Goal: Task Accomplishment & Management: Use online tool/utility

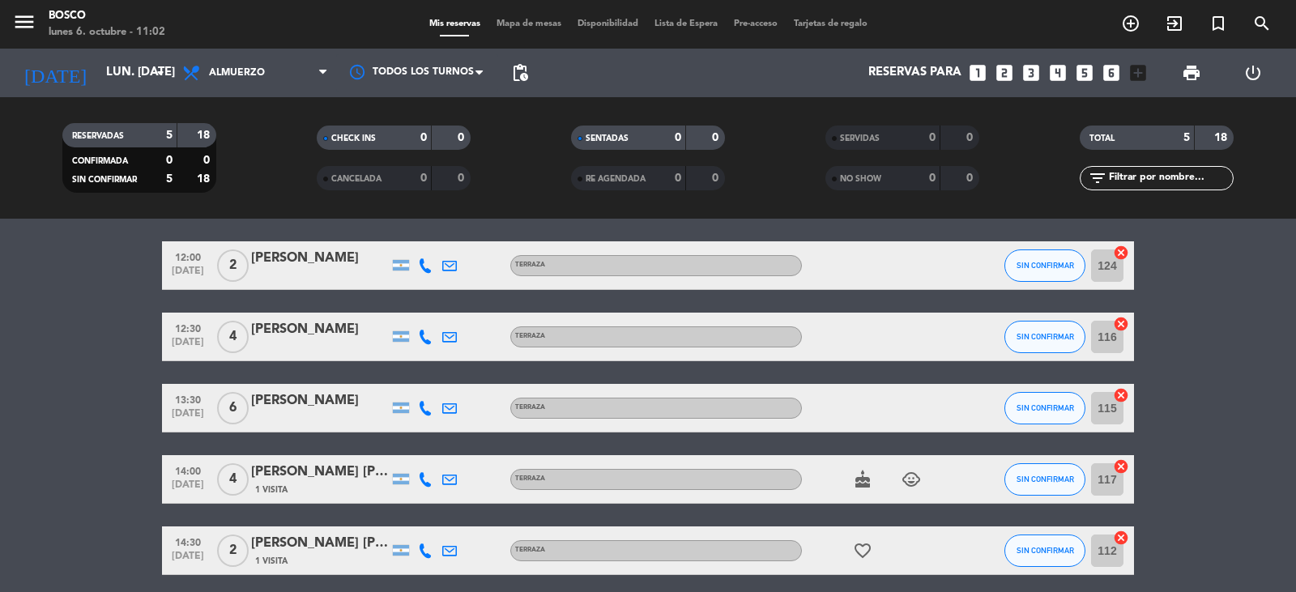
scroll to position [81, 0]
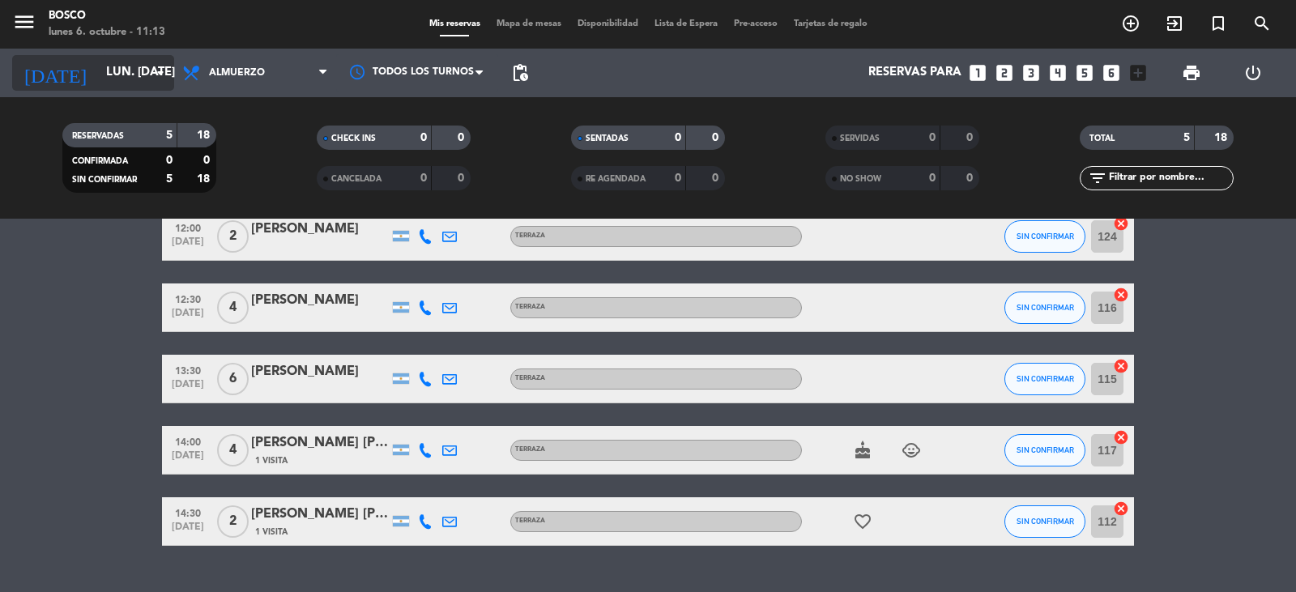
click at [121, 64] on input "lun. [DATE]" at bounding box center [176, 73] width 156 height 31
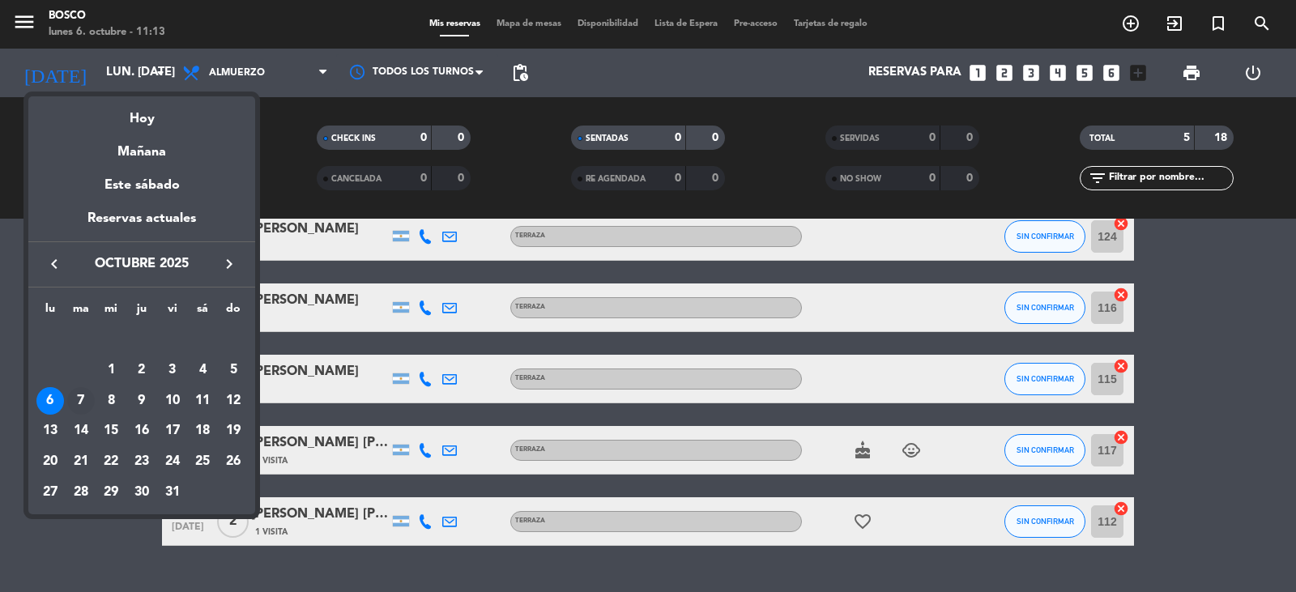
click at [79, 406] on div "7" at bounding box center [81, 401] width 28 height 28
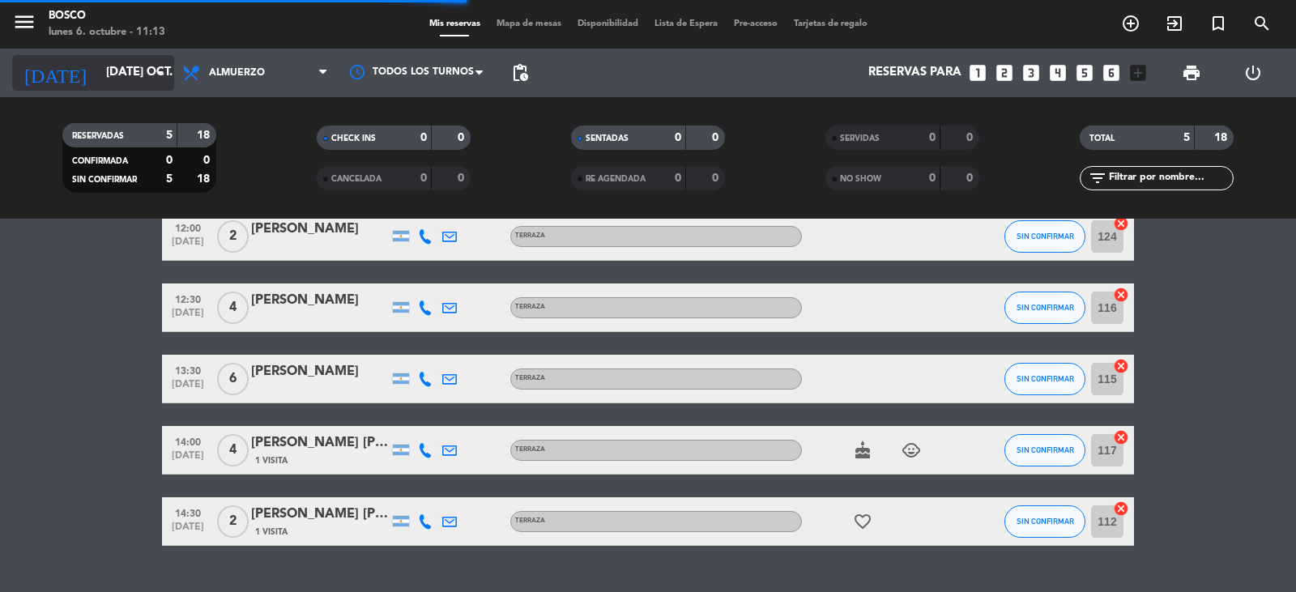
click at [100, 66] on input "[DATE] oct." at bounding box center [176, 73] width 156 height 31
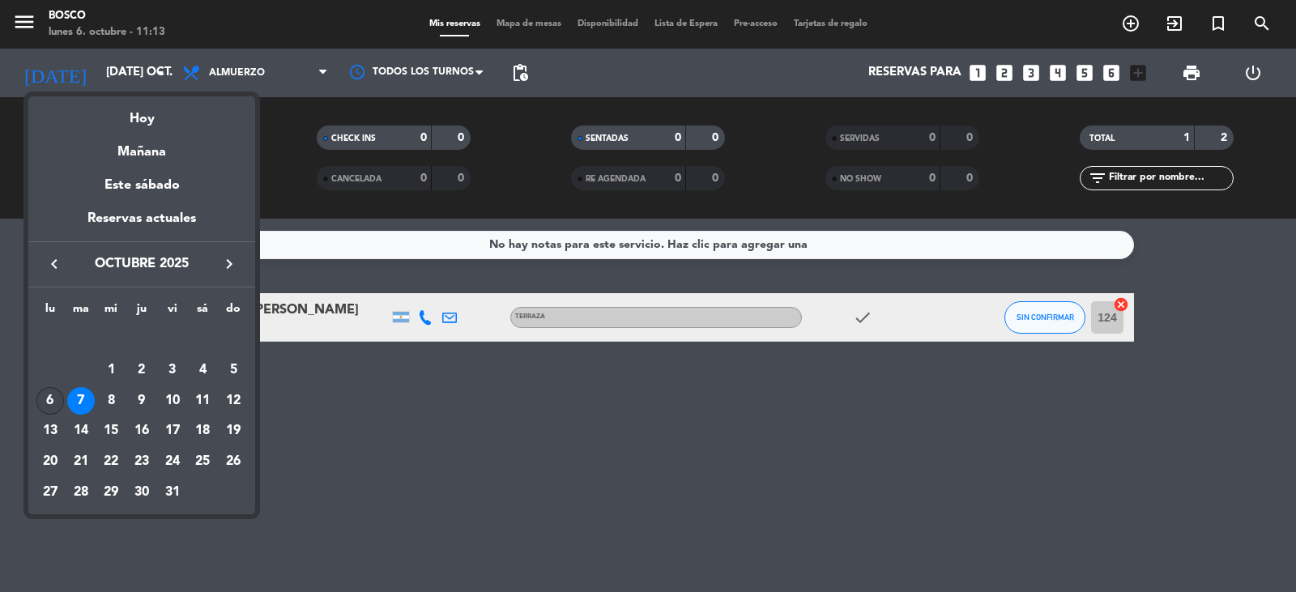
click at [53, 396] on div "6" at bounding box center [50, 401] width 28 height 28
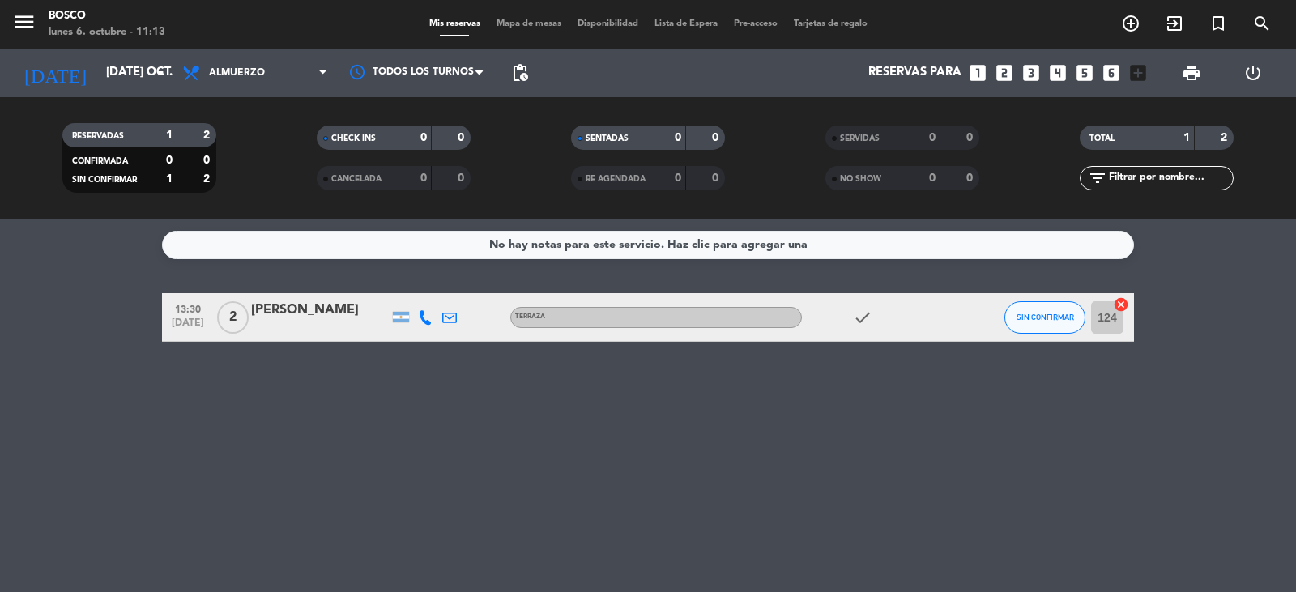
type input "lun. [DATE]"
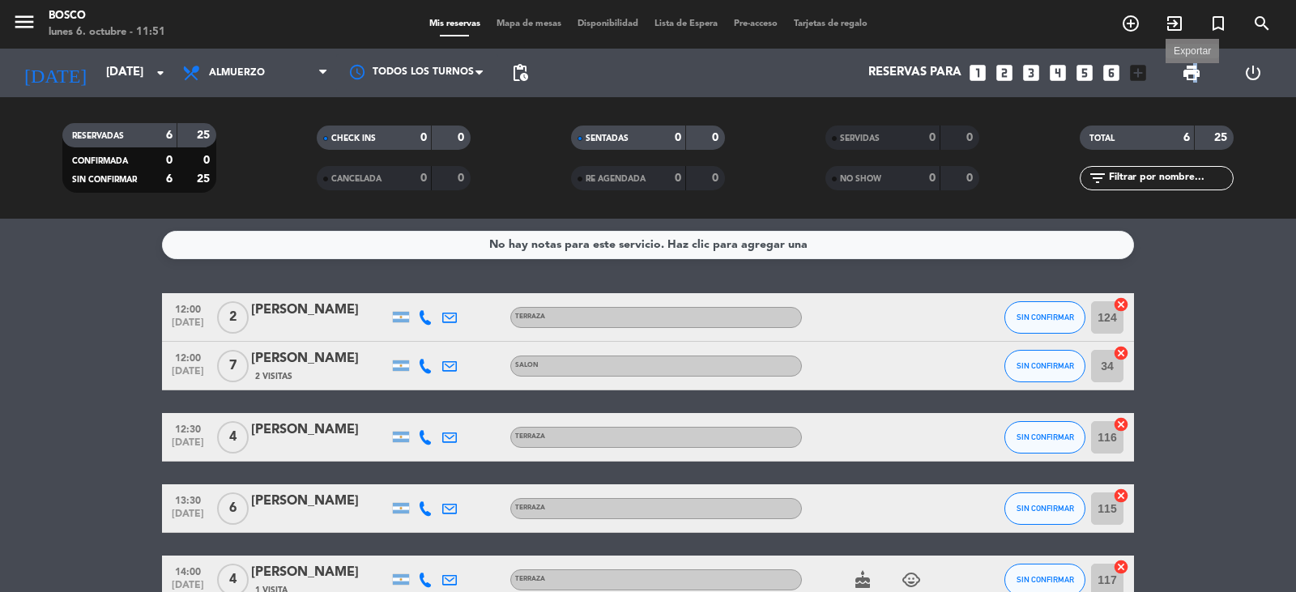
click at [1195, 78] on span "print" at bounding box center [1191, 72] width 19 height 19
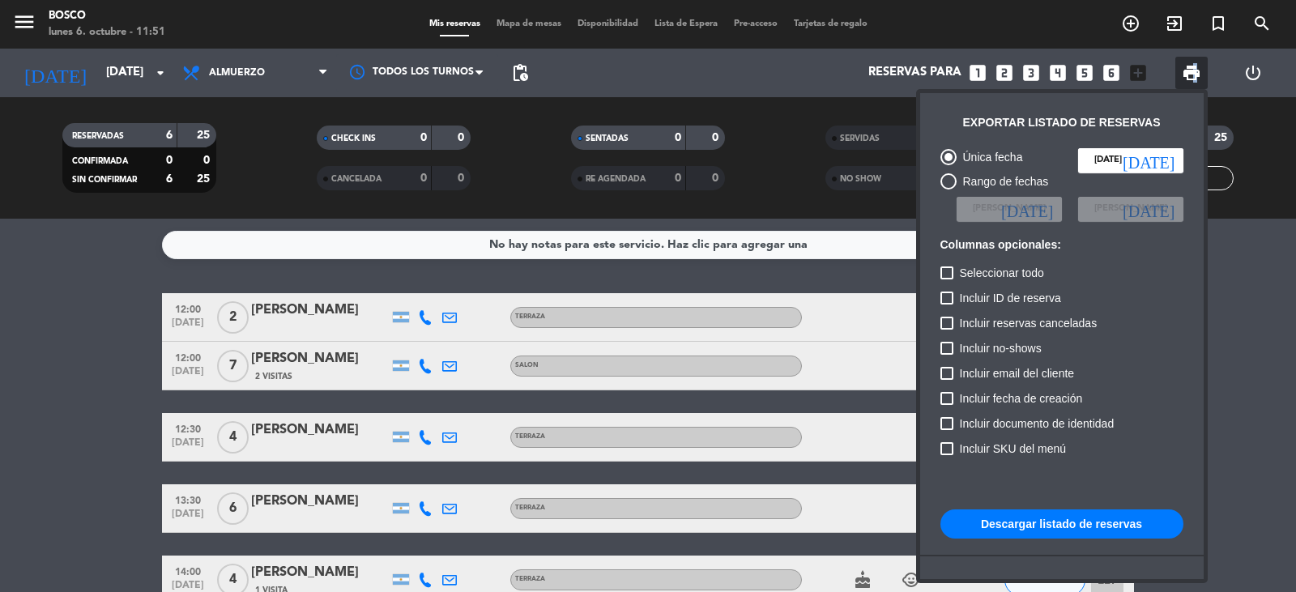
click at [1057, 525] on button "Descargar listado de reservas" at bounding box center [1061, 523] width 243 height 29
click at [774, 81] on div at bounding box center [648, 296] width 1296 height 592
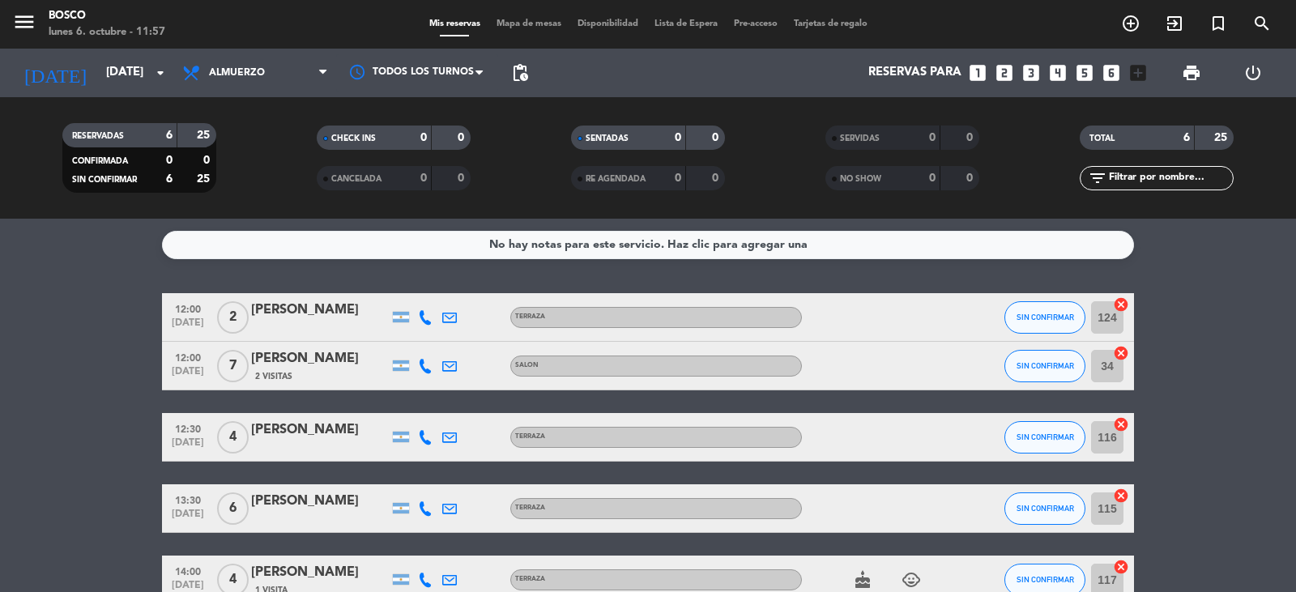
click at [11, 302] on bookings-row "12:00 oct. 6 2 Ignacio Scolari TERRAZA SIN CONFIRMAR 124 cancel 12:00 oct. 6 7 …" at bounding box center [648, 484] width 1296 height 382
